Goal: Find specific page/section: Find specific page/section

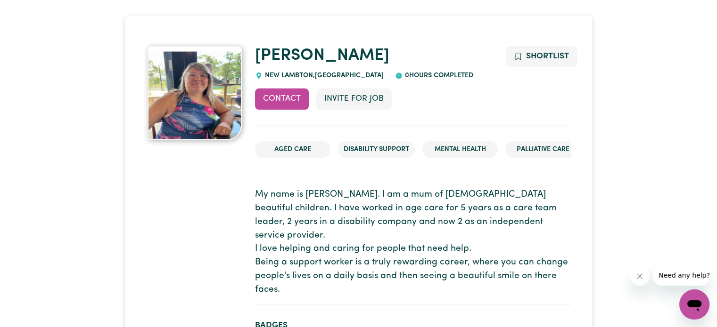
scroll to position [48, 0]
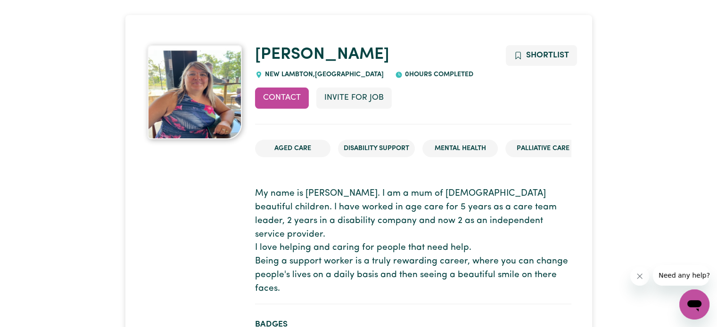
click at [193, 112] on img at bounding box center [194, 92] width 94 height 94
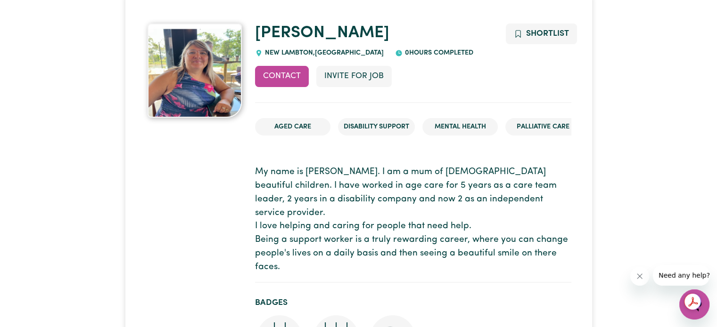
scroll to position [0, 0]
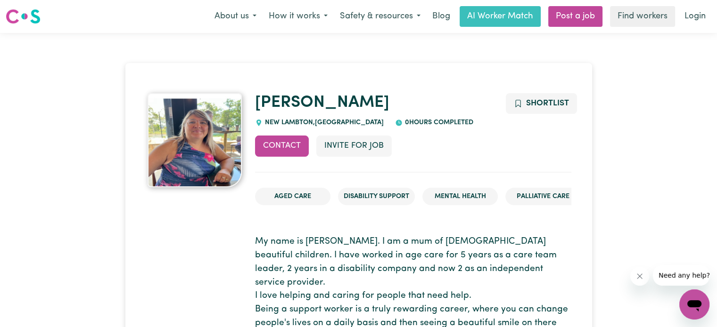
click at [196, 166] on img at bounding box center [194, 140] width 94 height 94
